Goal: Task Accomplishment & Management: Manage account settings

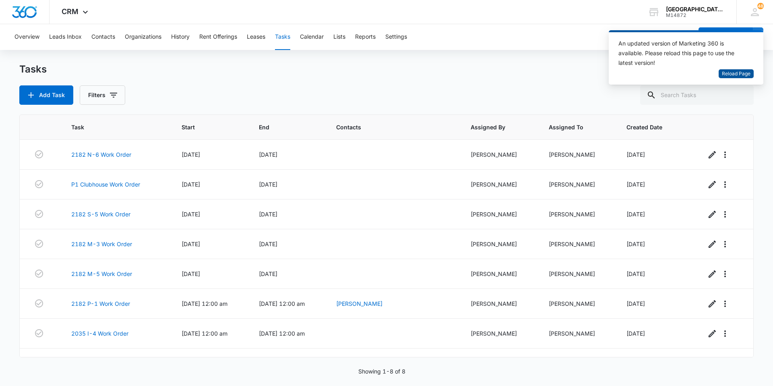
click at [736, 75] on span "Reload Page" at bounding box center [736, 74] width 29 height 8
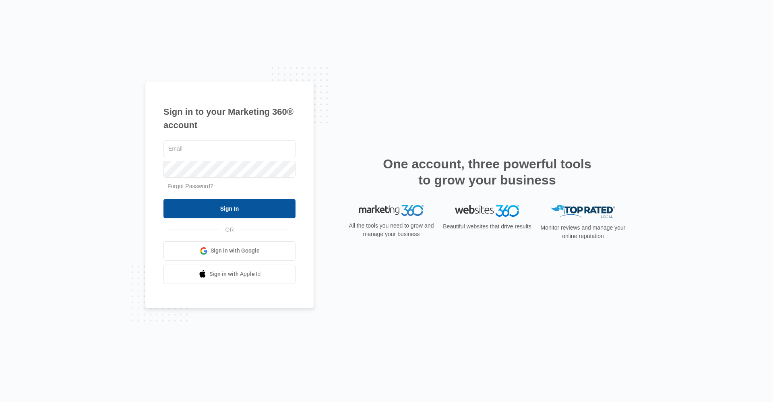
type input "[EMAIL_ADDRESS][DOMAIN_NAME]"
click at [197, 209] on input "Sign In" at bounding box center [229, 208] width 132 height 19
